Goal: Task Accomplishment & Management: Use online tool/utility

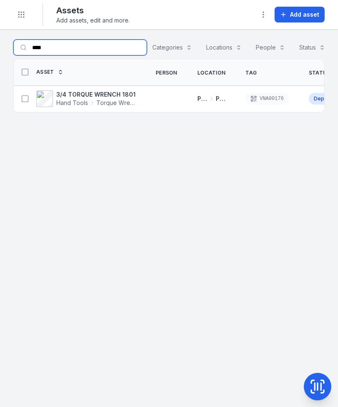
click at [62, 46] on input "****" at bounding box center [79, 48] width 133 height 16
type input "*"
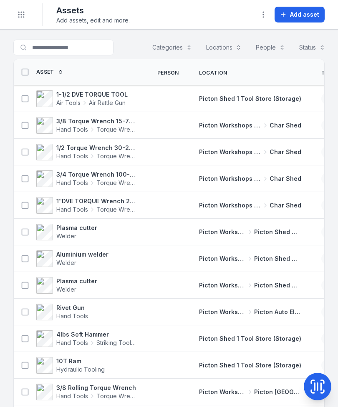
click at [25, 15] on icon "Toggle navigation" at bounding box center [21, 14] width 8 height 8
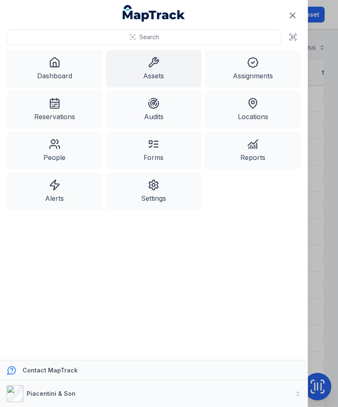
click at [68, 65] on link "Dashboard" at bounding box center [55, 69] width 96 height 38
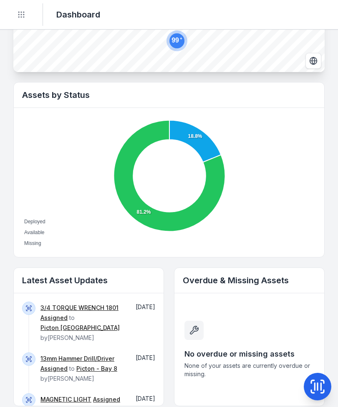
scroll to position [238, 0]
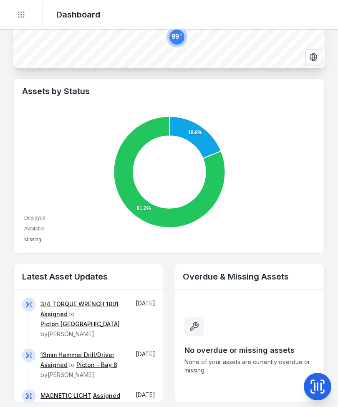
click at [65, 302] on link "3/4 TORQUE WRENCH 1801" at bounding box center [79, 304] width 78 height 8
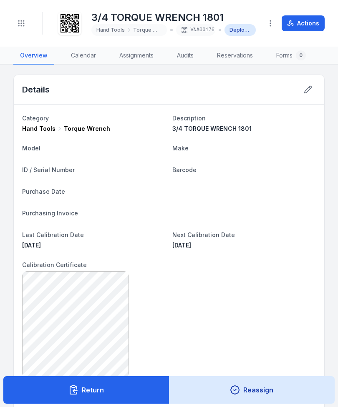
click at [126, 393] on button "Return" at bounding box center [86, 390] width 166 height 28
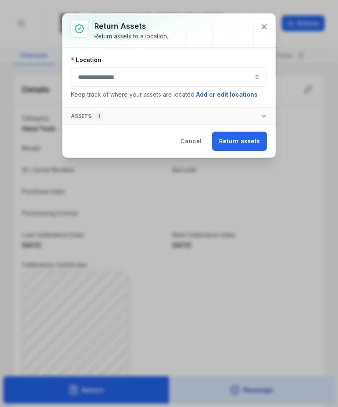
click at [179, 75] on button "button" at bounding box center [169, 77] width 196 height 19
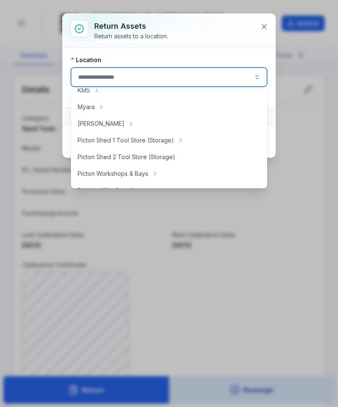
scroll to position [138, 0]
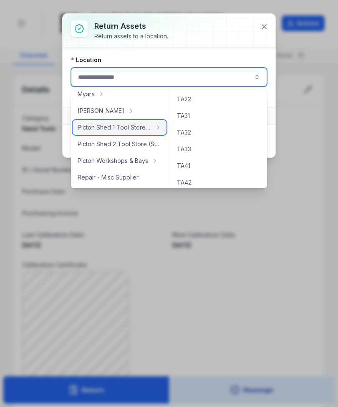
click at [131, 130] on span "Picton Shed 1 Tool Store (Storage)" at bounding box center [115, 127] width 74 height 8
type input "**********"
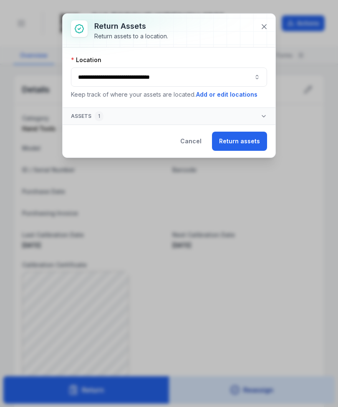
click at [242, 146] on button "Return assets" at bounding box center [239, 141] width 55 height 19
